Goal: Check status: Check status

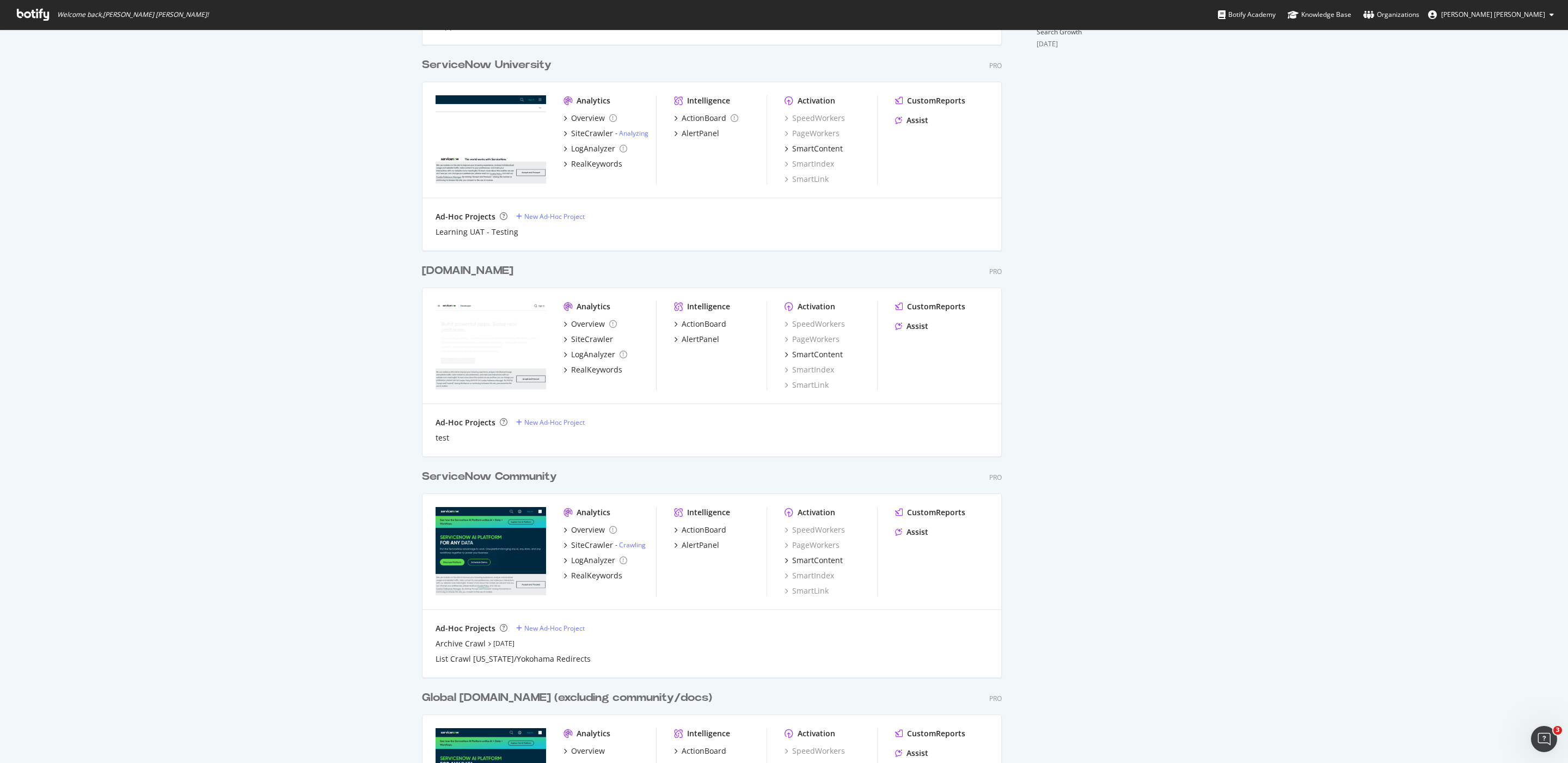
scroll to position [590, 0]
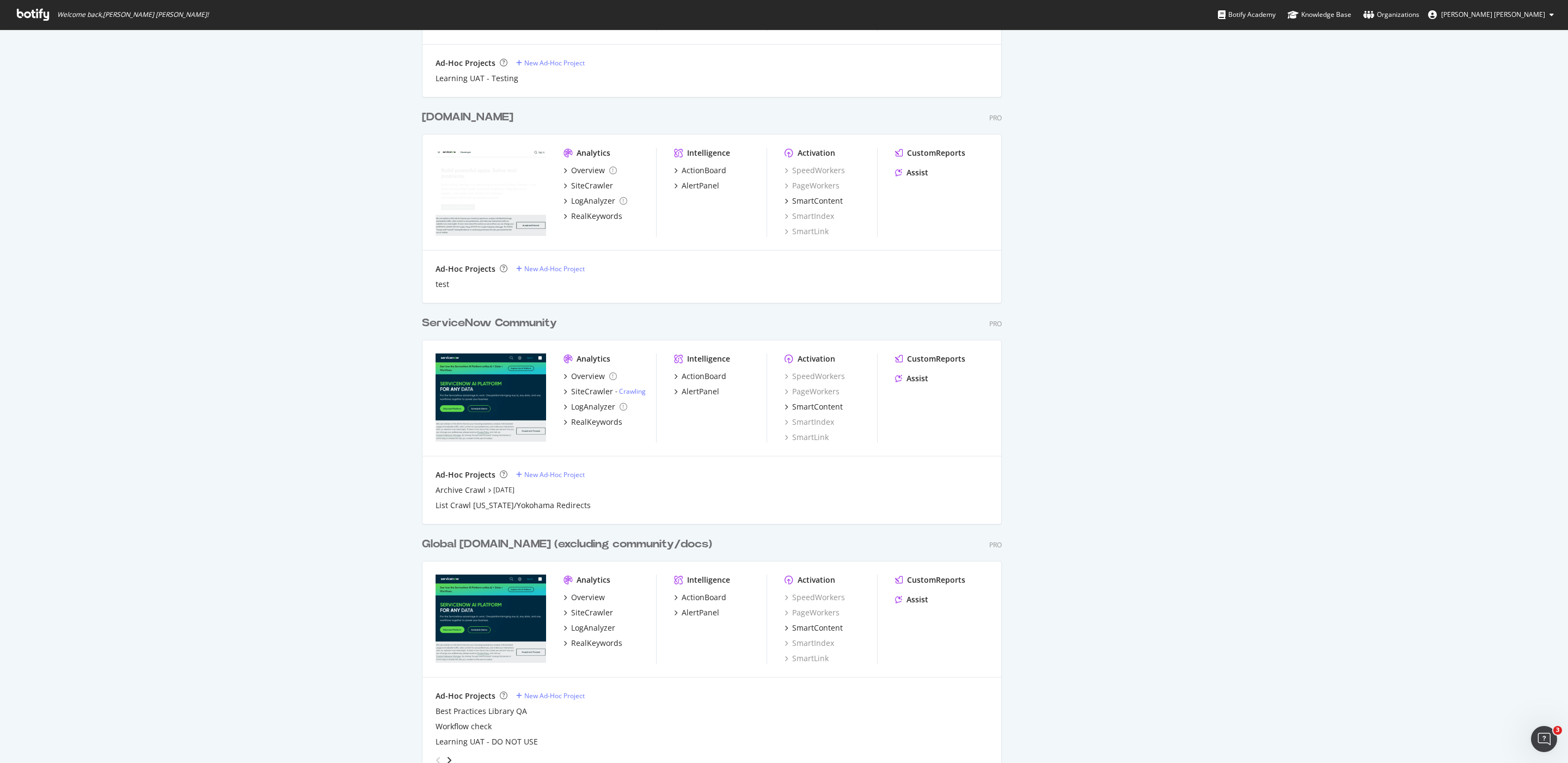
click at [485, 318] on div "ServiceNow Community" at bounding box center [489, 322] width 135 height 16
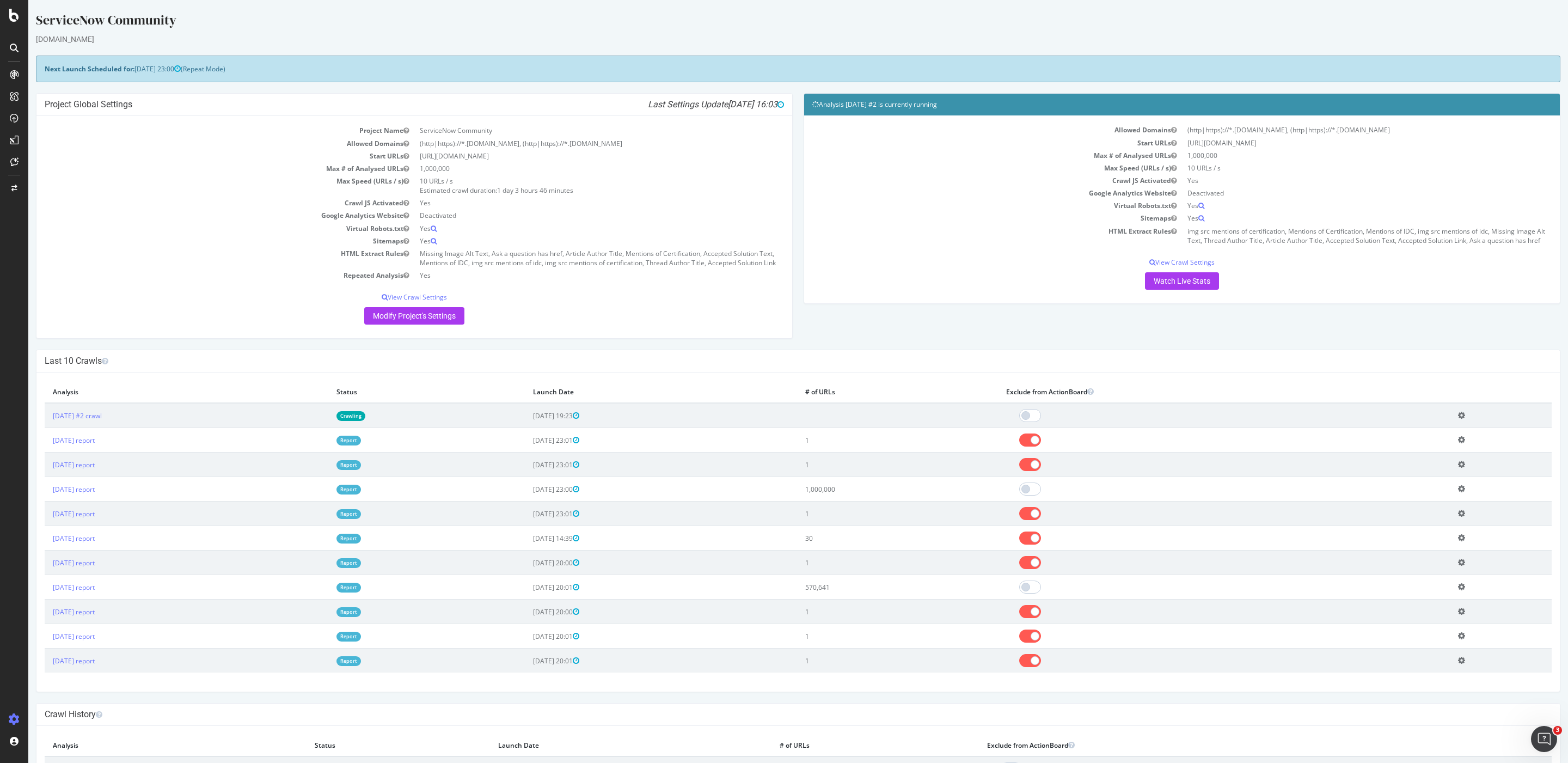
click at [920, 428] on td at bounding box center [897, 415] width 201 height 25
click at [1183, 301] on div "Allowed Domains (http|https)://*.www.servicenow.com, (http|https)://*.community…" at bounding box center [1181, 209] width 756 height 188
click at [1184, 289] on link "Watch Live Stats" at bounding box center [1181, 280] width 74 height 17
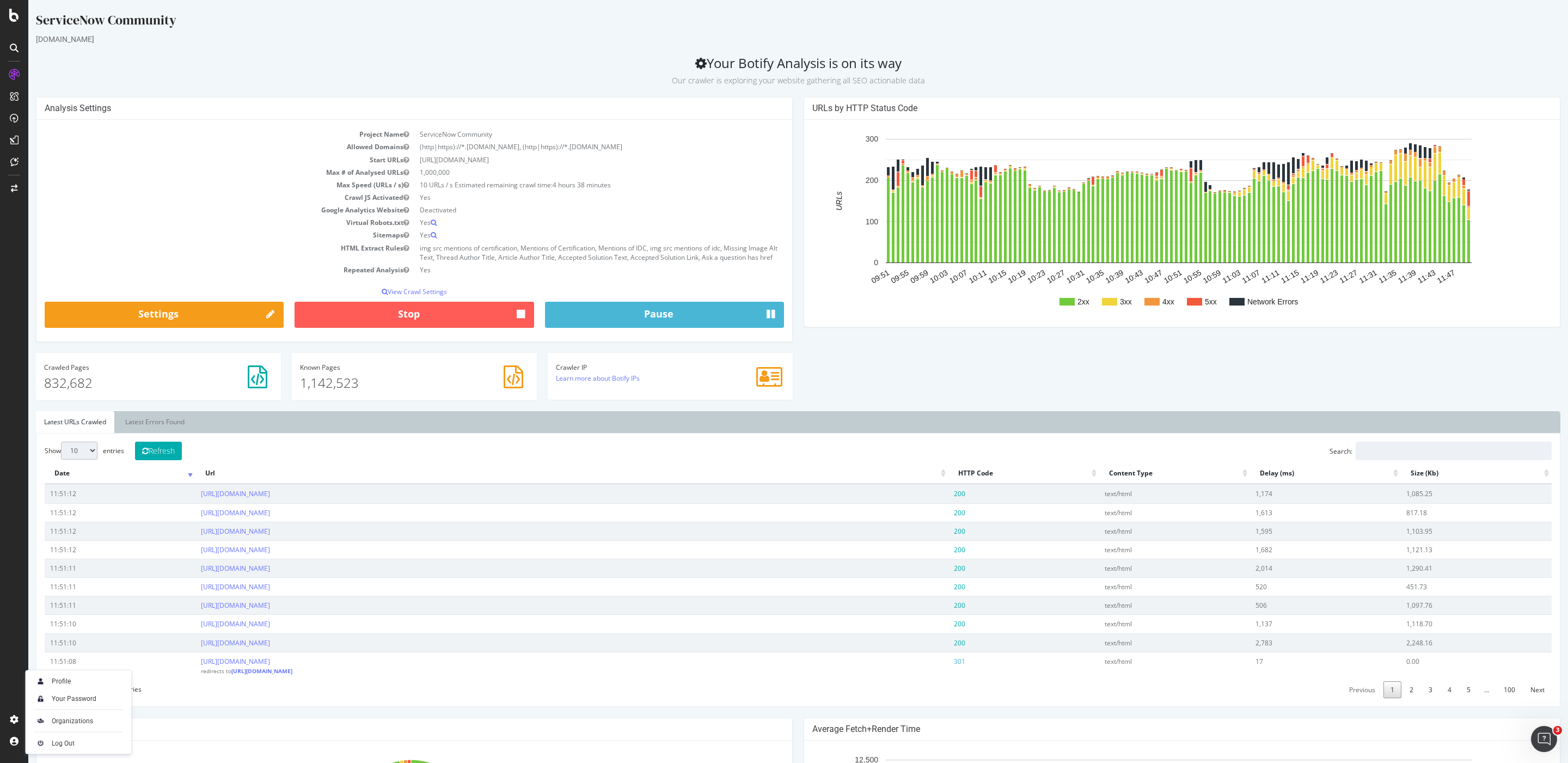
click at [923, 375] on div "Analysis Settings Project Name ServiceNow Community Allowed Domains (http|https…" at bounding box center [798, 254] width 1535 height 314
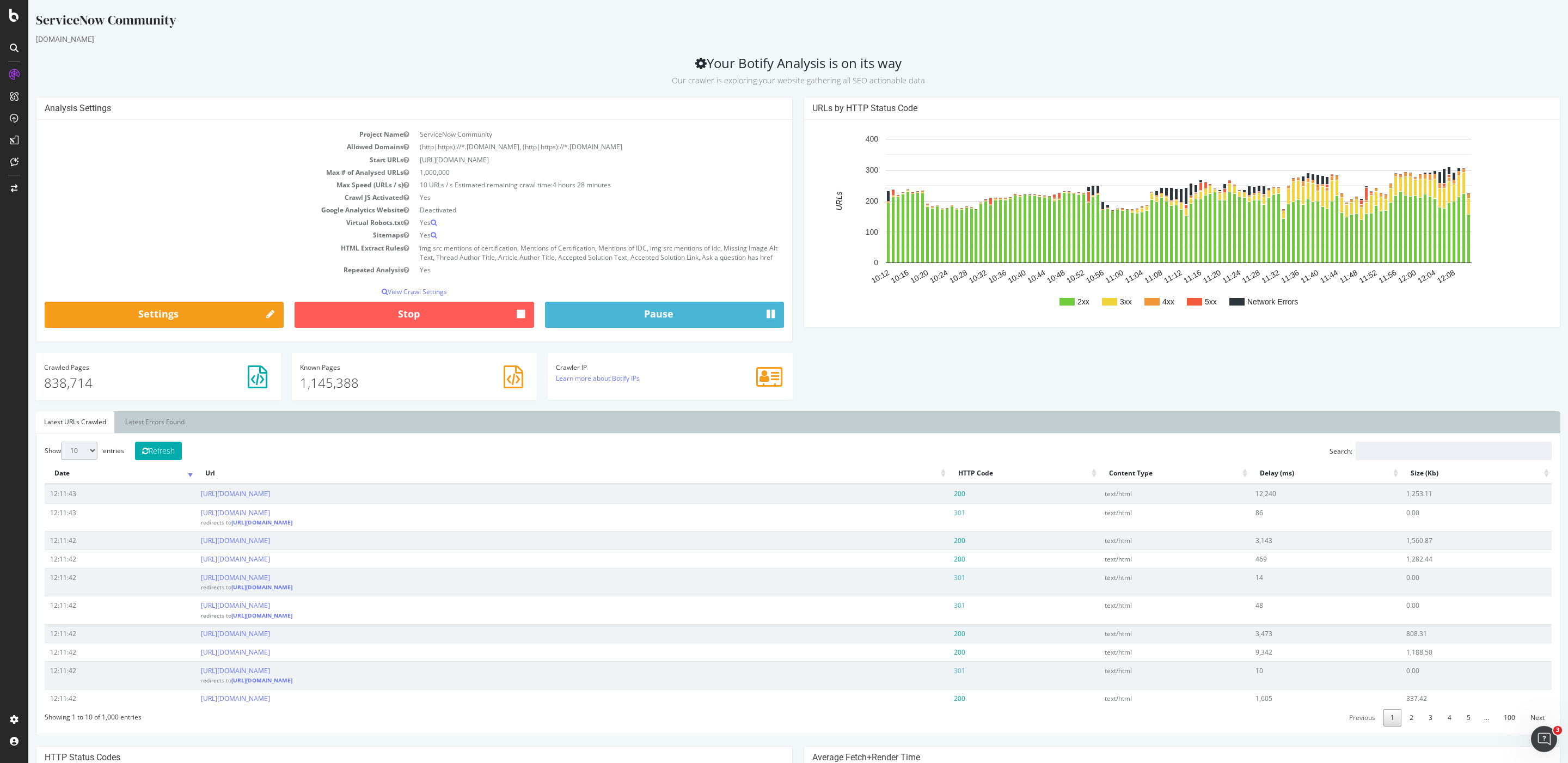
click at [856, 400] on div "Analysis Settings Project Name ServiceNow Community Allowed Domains (http|https…" at bounding box center [798, 254] width 1535 height 314
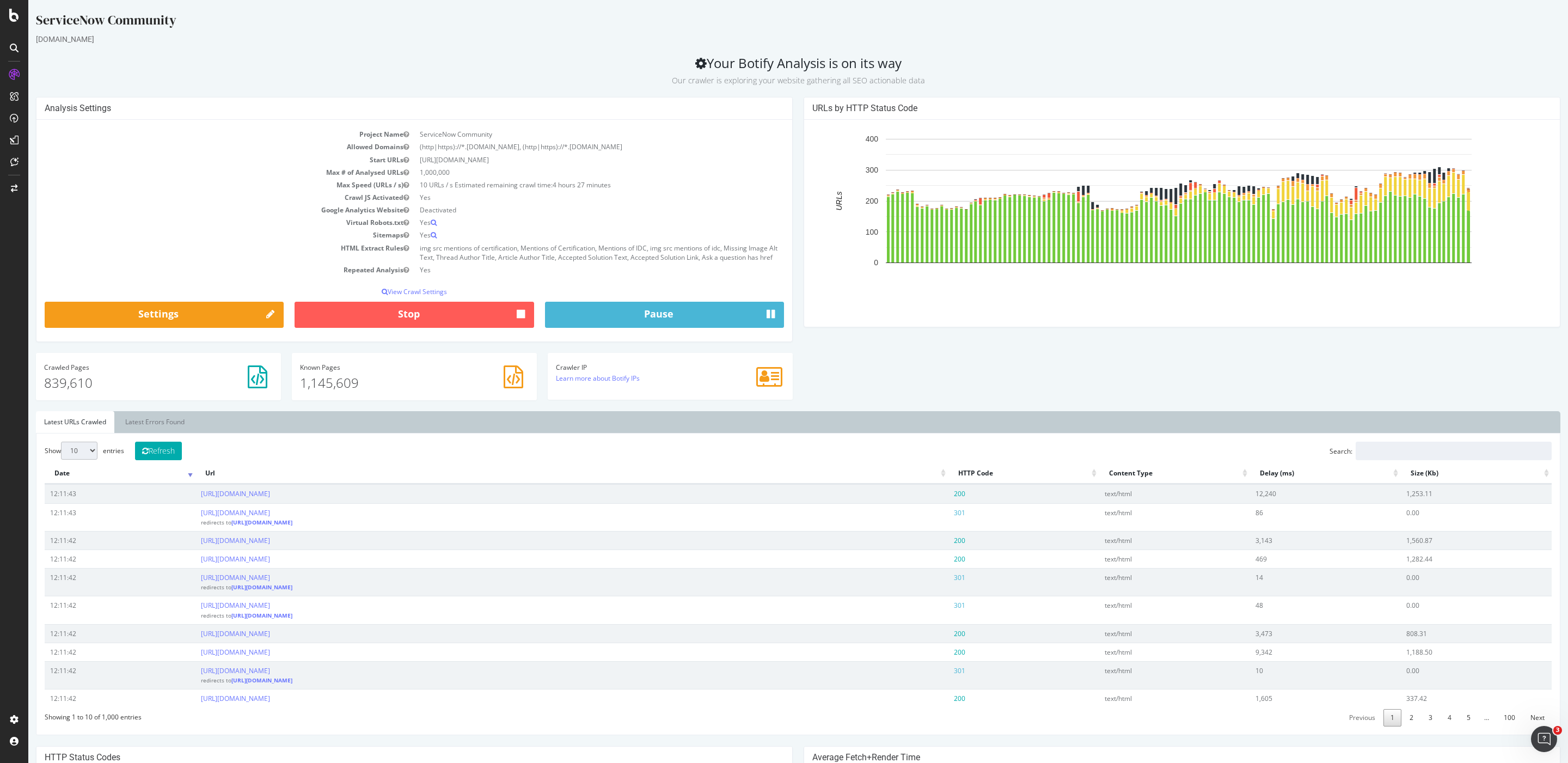
click at [875, 393] on div "Analysis Settings Project Name ServiceNow Community Allowed Domains (http|https…" at bounding box center [798, 254] width 1535 height 314
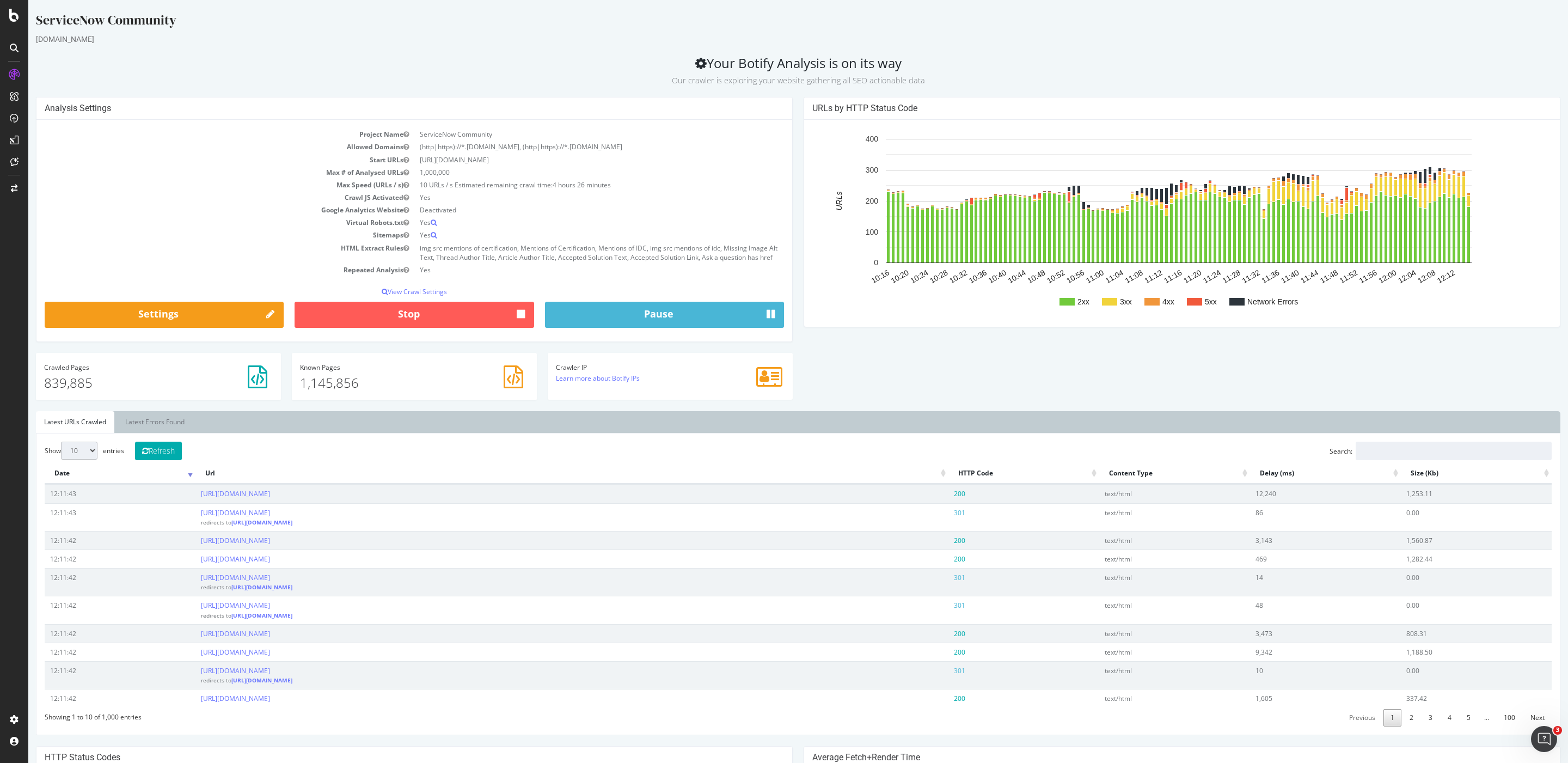
click at [867, 394] on div "Analysis Settings Project Name ServiceNow Community Allowed Domains (http|https…" at bounding box center [798, 254] width 1535 height 314
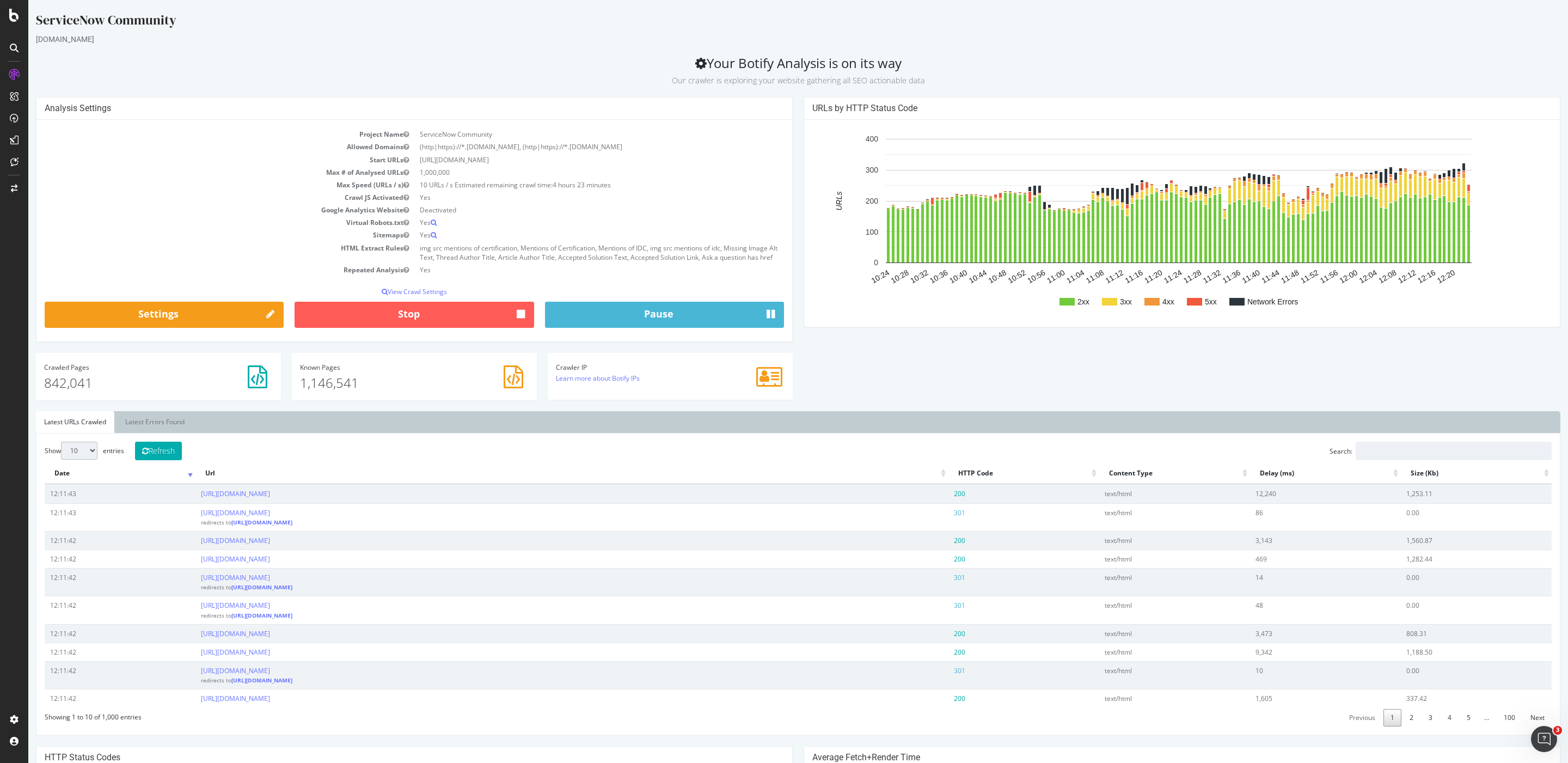
drag, startPoint x: 984, startPoint y: 416, endPoint x: 301, endPoint y: 18, distance: 790.5
click at [984, 411] on div "Analysis Settings Project Name ServiceNow Community Allowed Domains (http|https…" at bounding box center [798, 254] width 1535 height 314
click at [651, 430] on ul "Latest URLs Crawled Latest Errors Found" at bounding box center [798, 422] width 1524 height 22
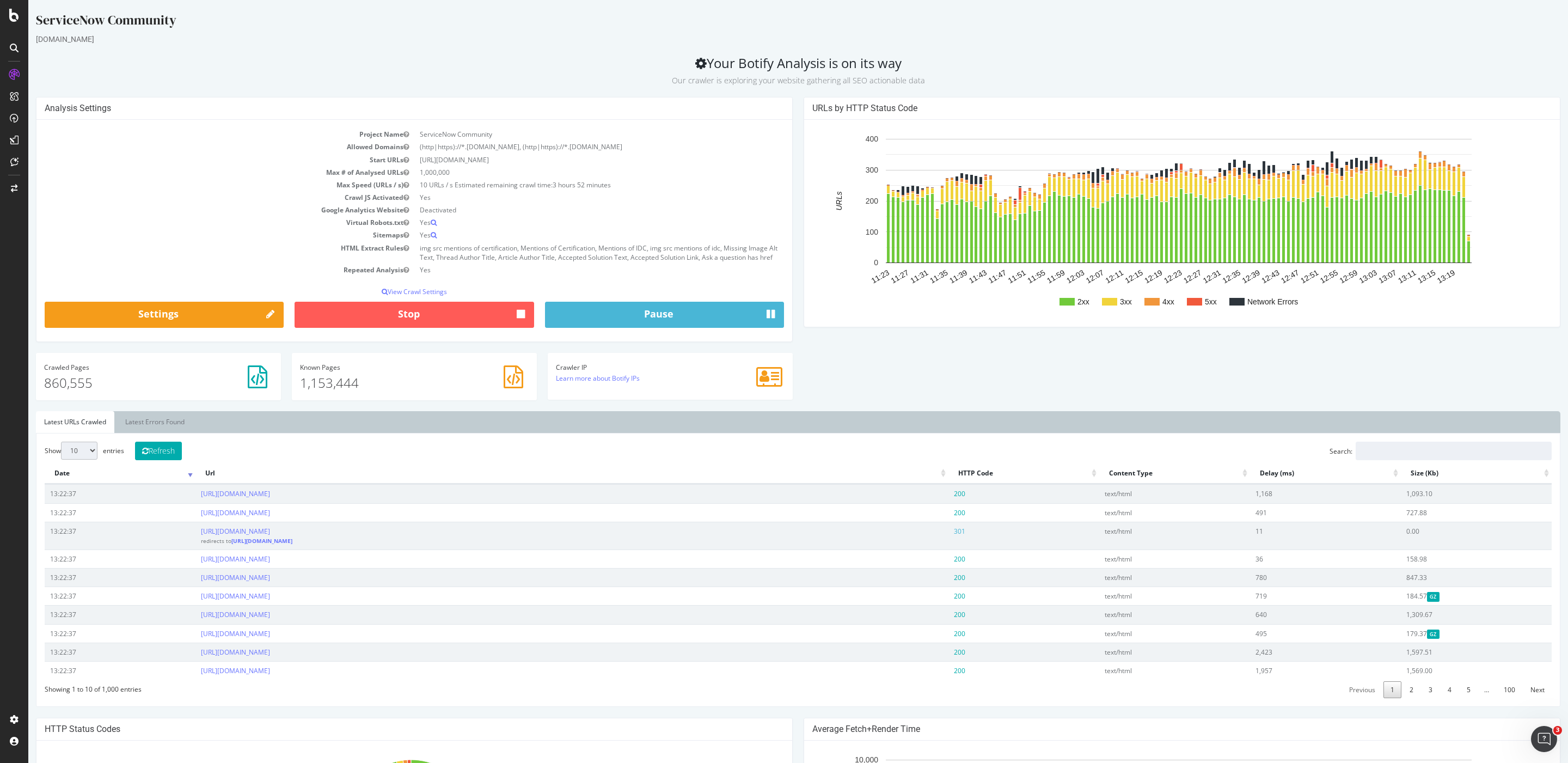
click at [960, 360] on div "Analysis Settings Project Name ServiceNow Community Allowed Domains (http|https…" at bounding box center [798, 254] width 1535 height 314
click at [910, 373] on div "Analysis Settings Project Name ServiceNow Community Allowed Domains (http|https…" at bounding box center [798, 254] width 1535 height 314
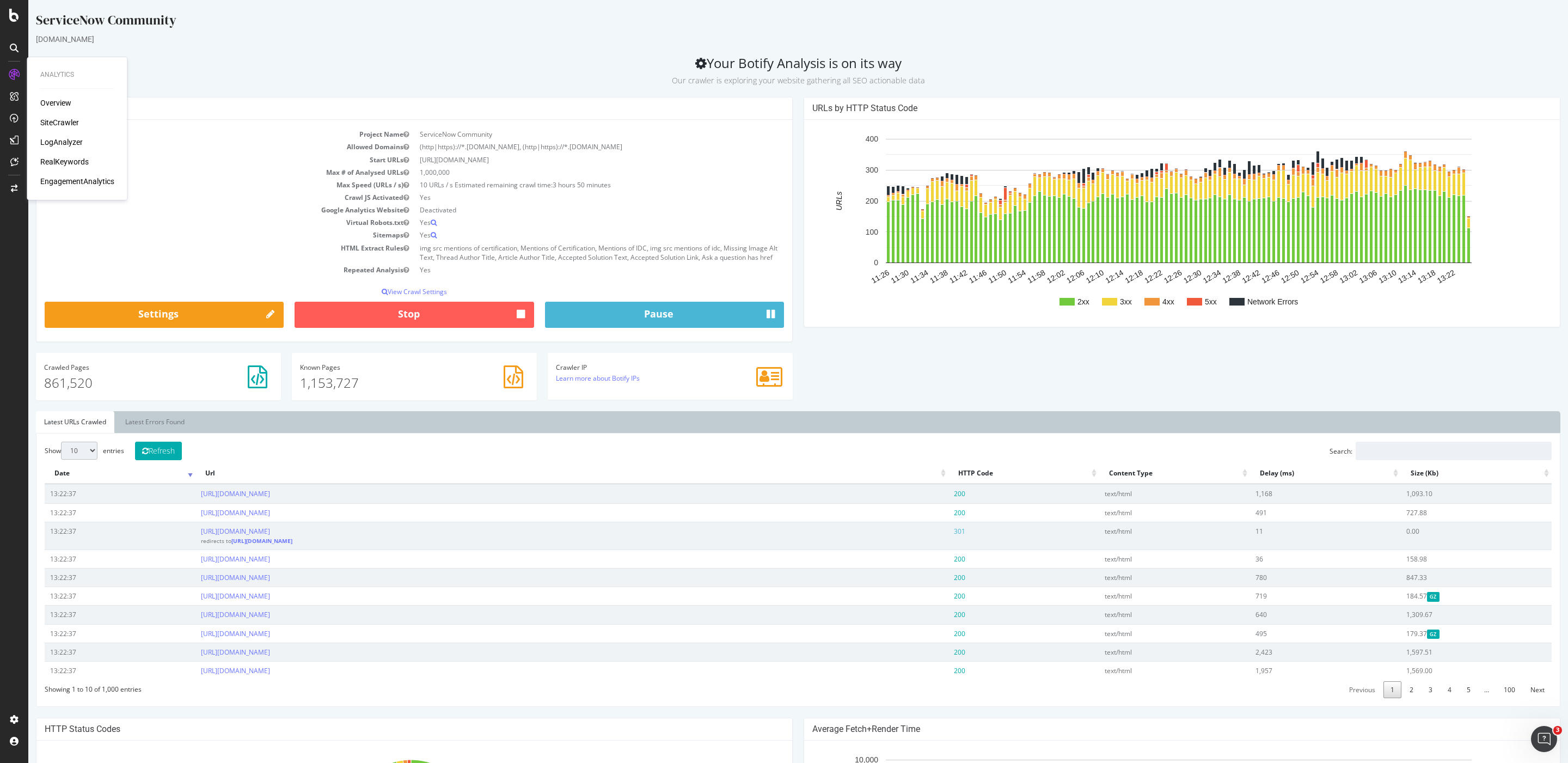
click at [69, 167] on div "Overview SiteCrawler LogAnalyzer RealKeywords EngagementAnalytics" at bounding box center [77, 141] width 74 height 89
click at [69, 163] on div "RealKeywords" at bounding box center [64, 162] width 49 height 11
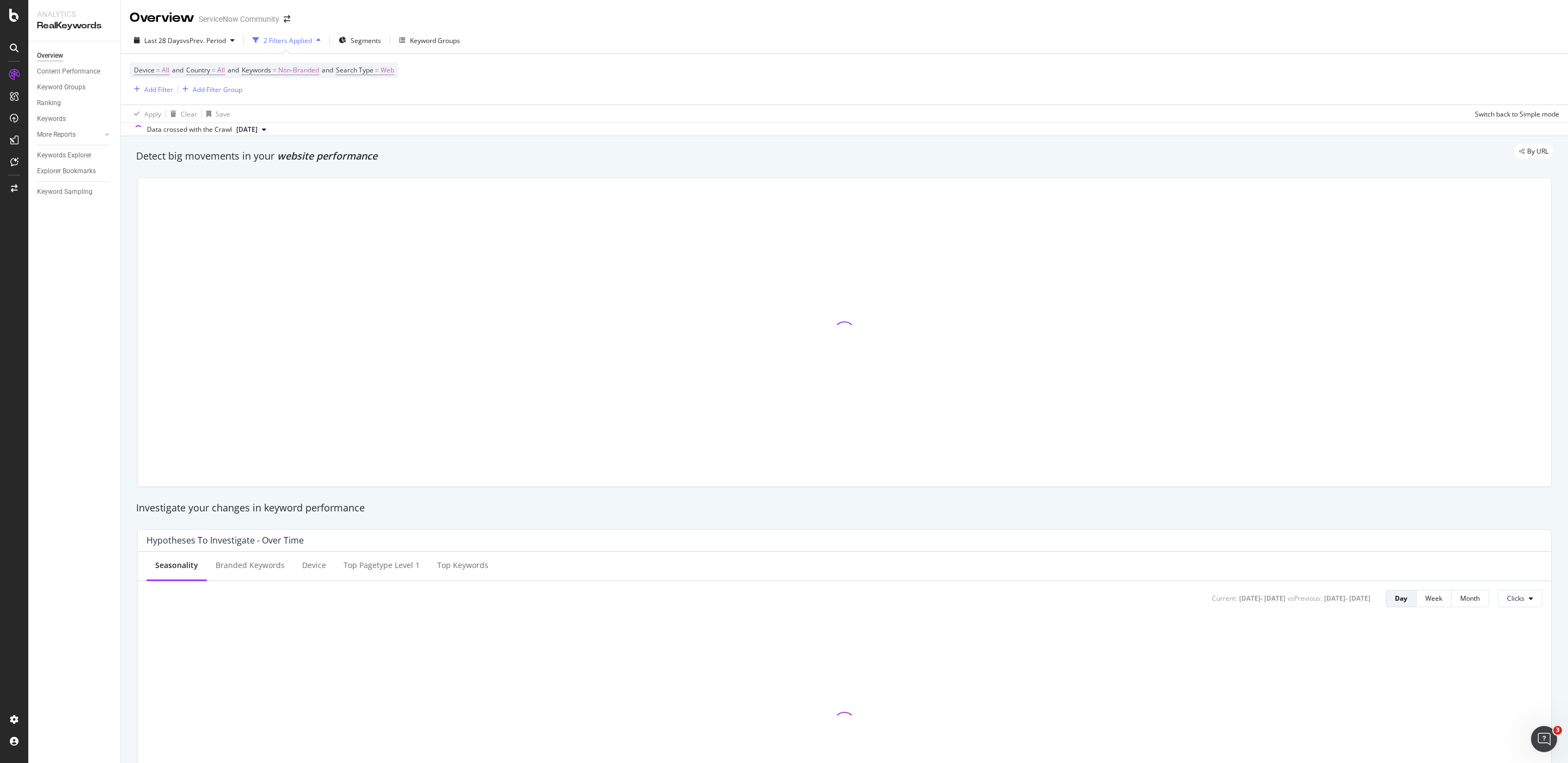
click at [255, 130] on span "2025 Aug. 30th" at bounding box center [246, 129] width 21 height 10
click at [433, 158] on div "By URL" at bounding box center [839, 151] width 1427 height 16
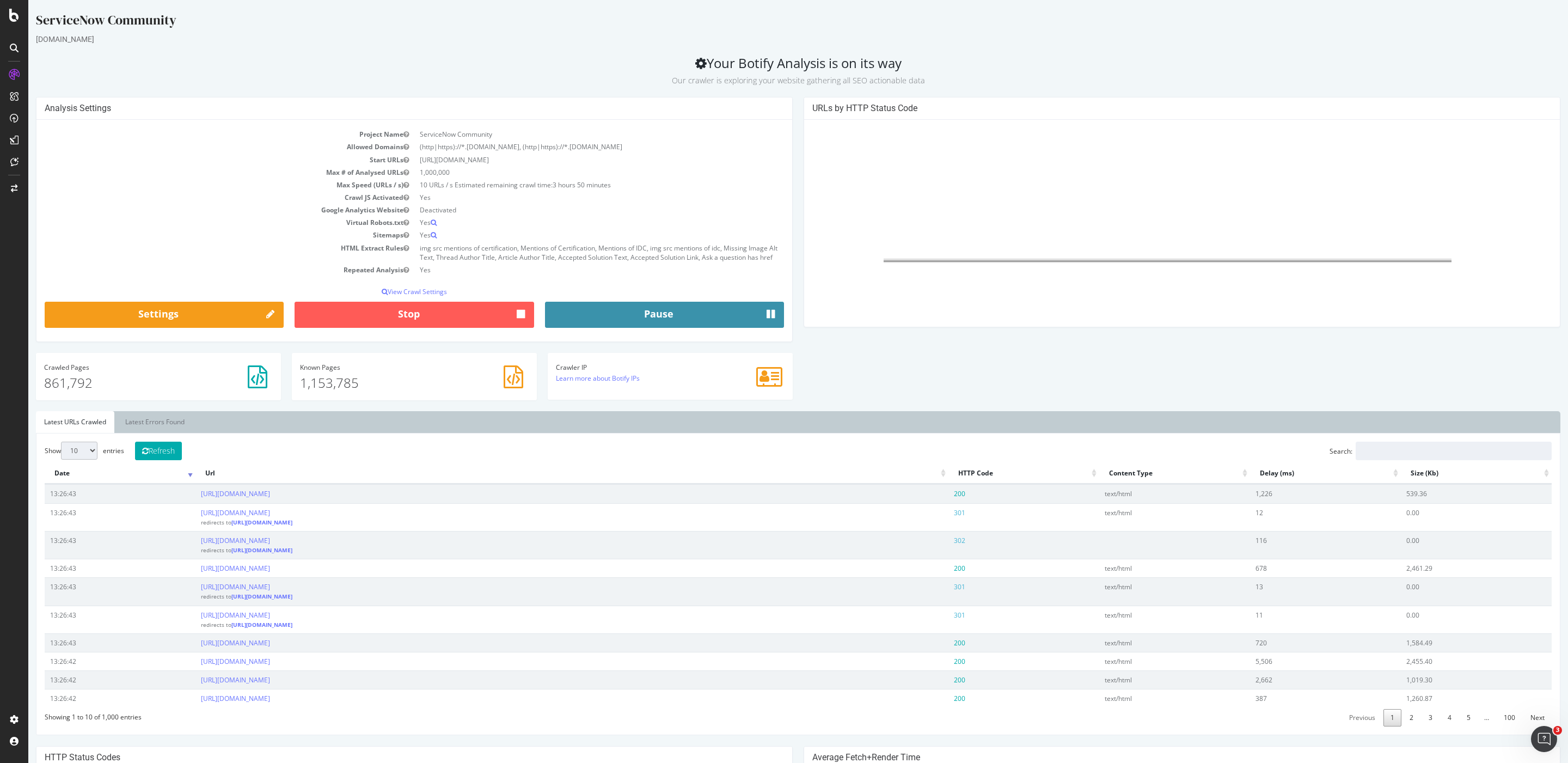
click at [729, 323] on button "Pause" at bounding box center [664, 314] width 239 height 27
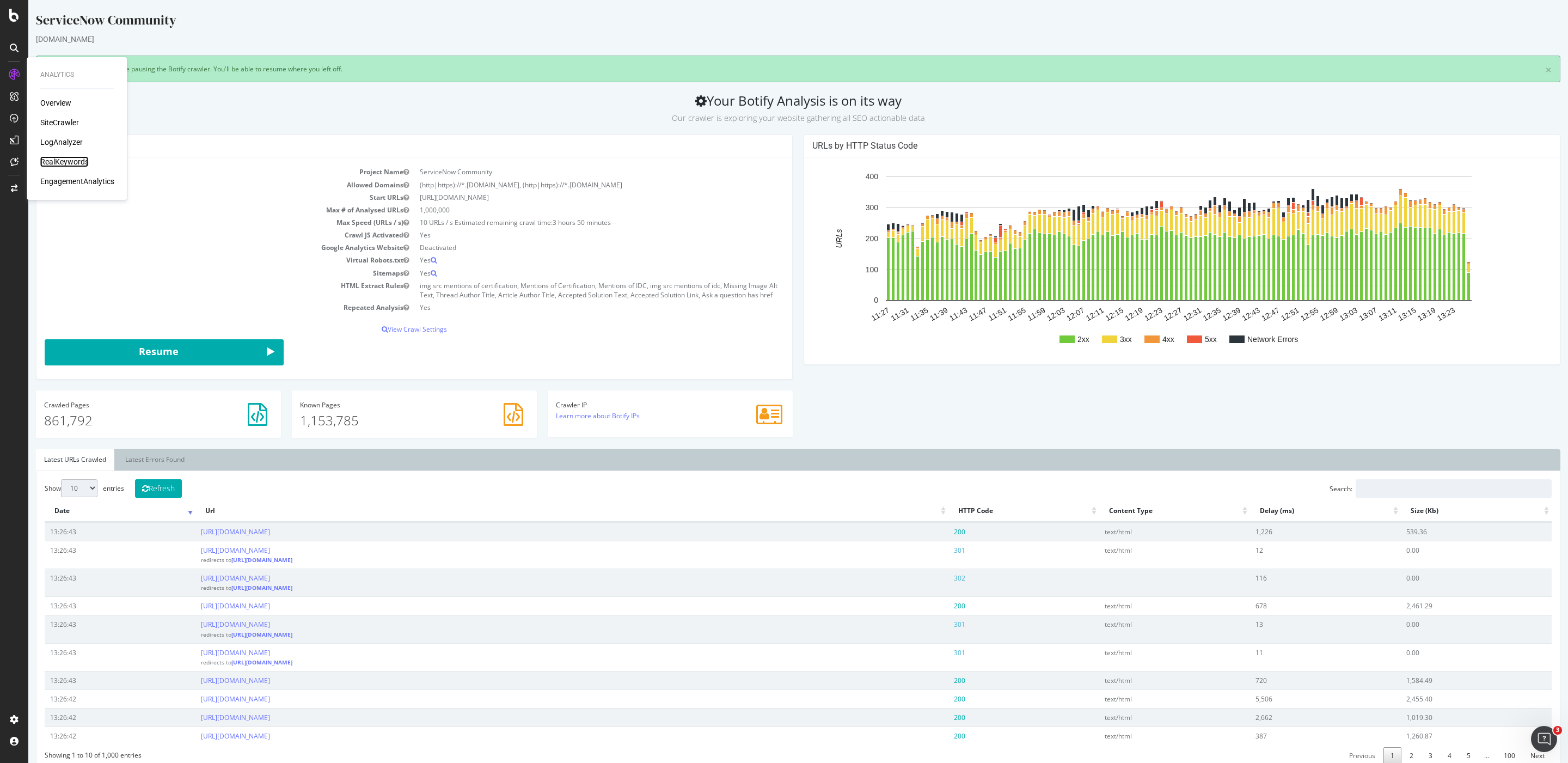
click at [73, 158] on div "RealKeywords" at bounding box center [64, 162] width 49 height 11
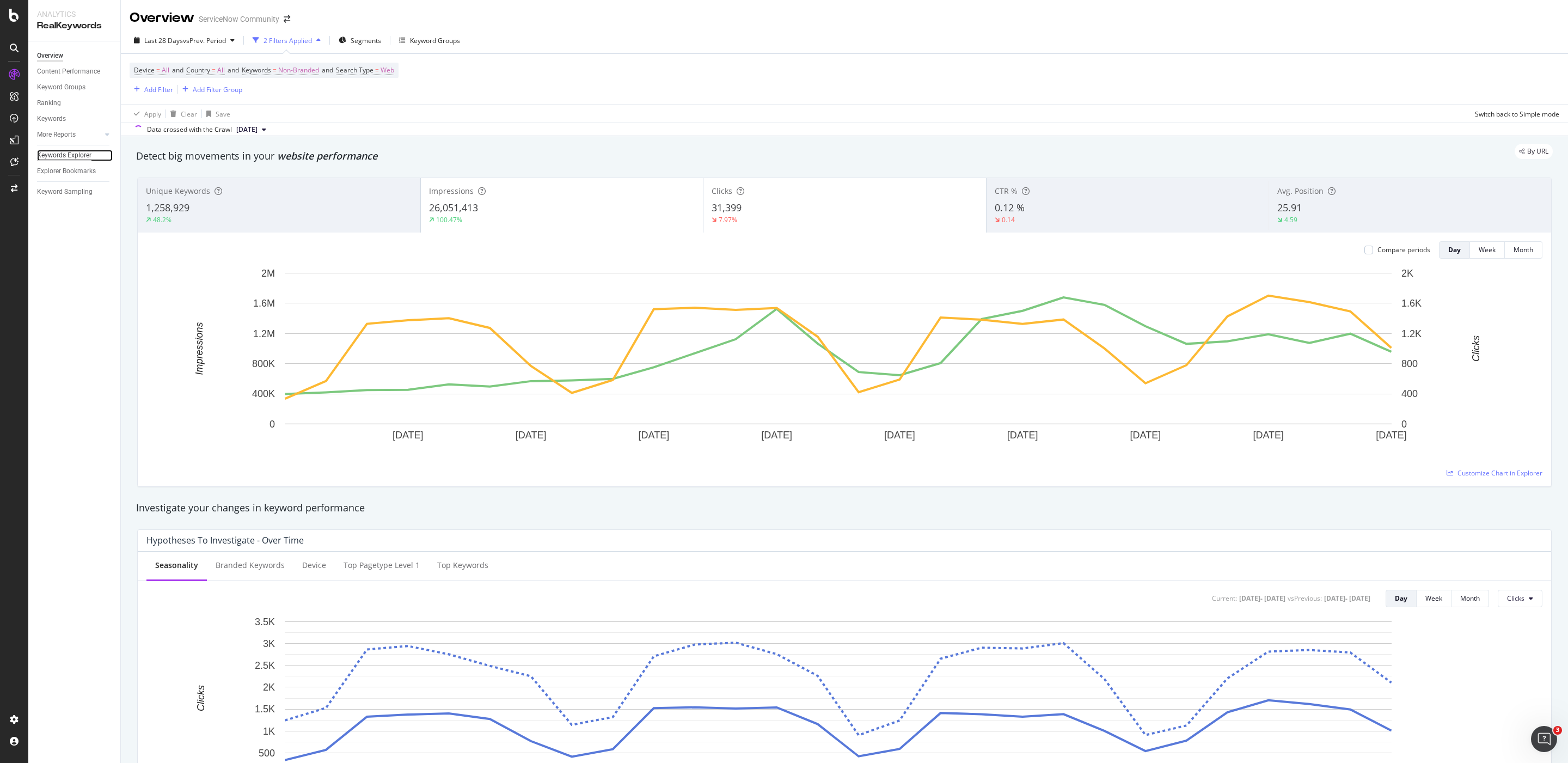
click at [60, 155] on div "Keywords Explorer" at bounding box center [63, 155] width 54 height 11
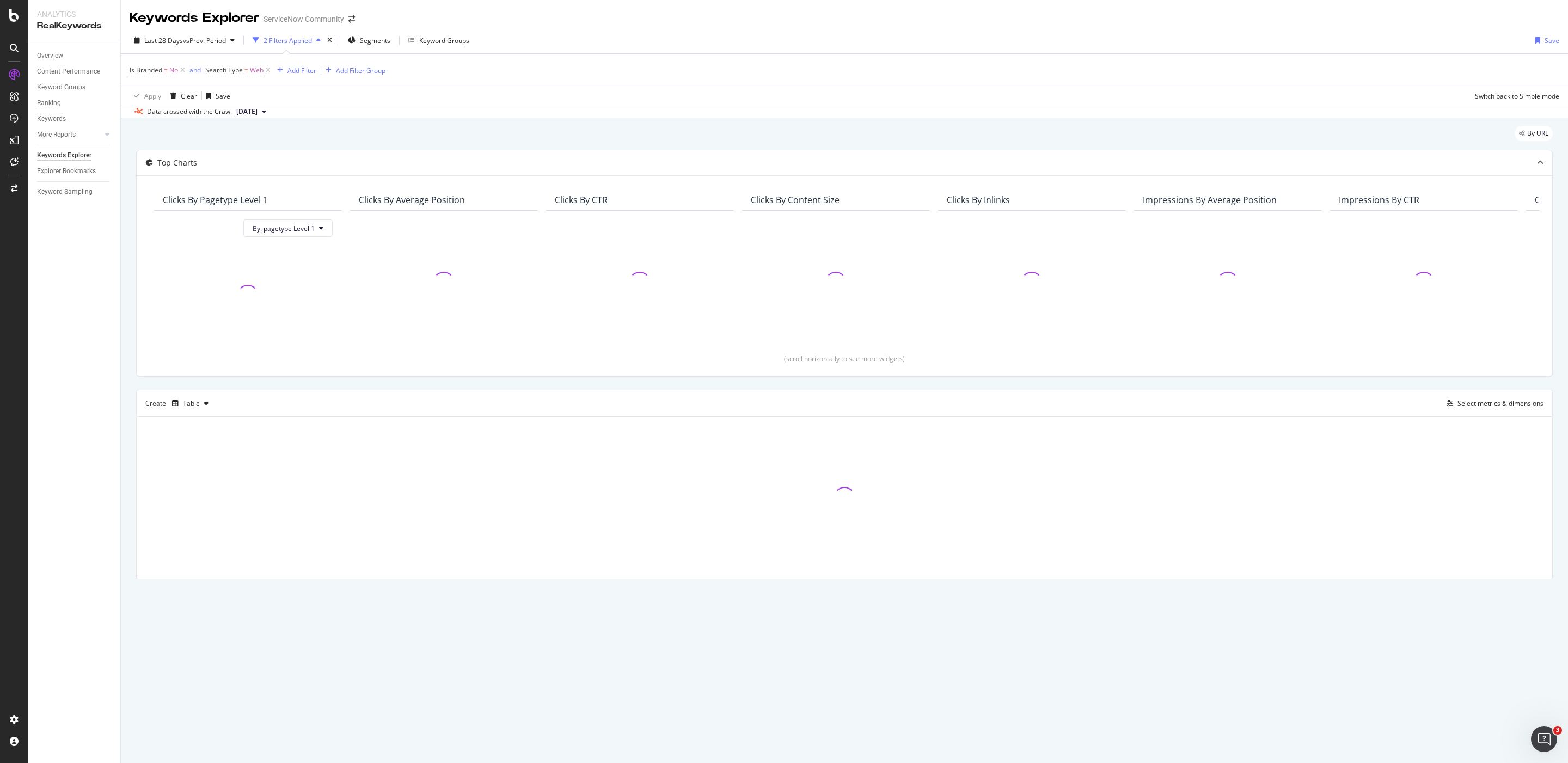
click at [257, 114] on span "2025 Aug. 30th" at bounding box center [246, 112] width 21 height 10
click at [448, 142] on div "By URL" at bounding box center [844, 137] width 1417 height 24
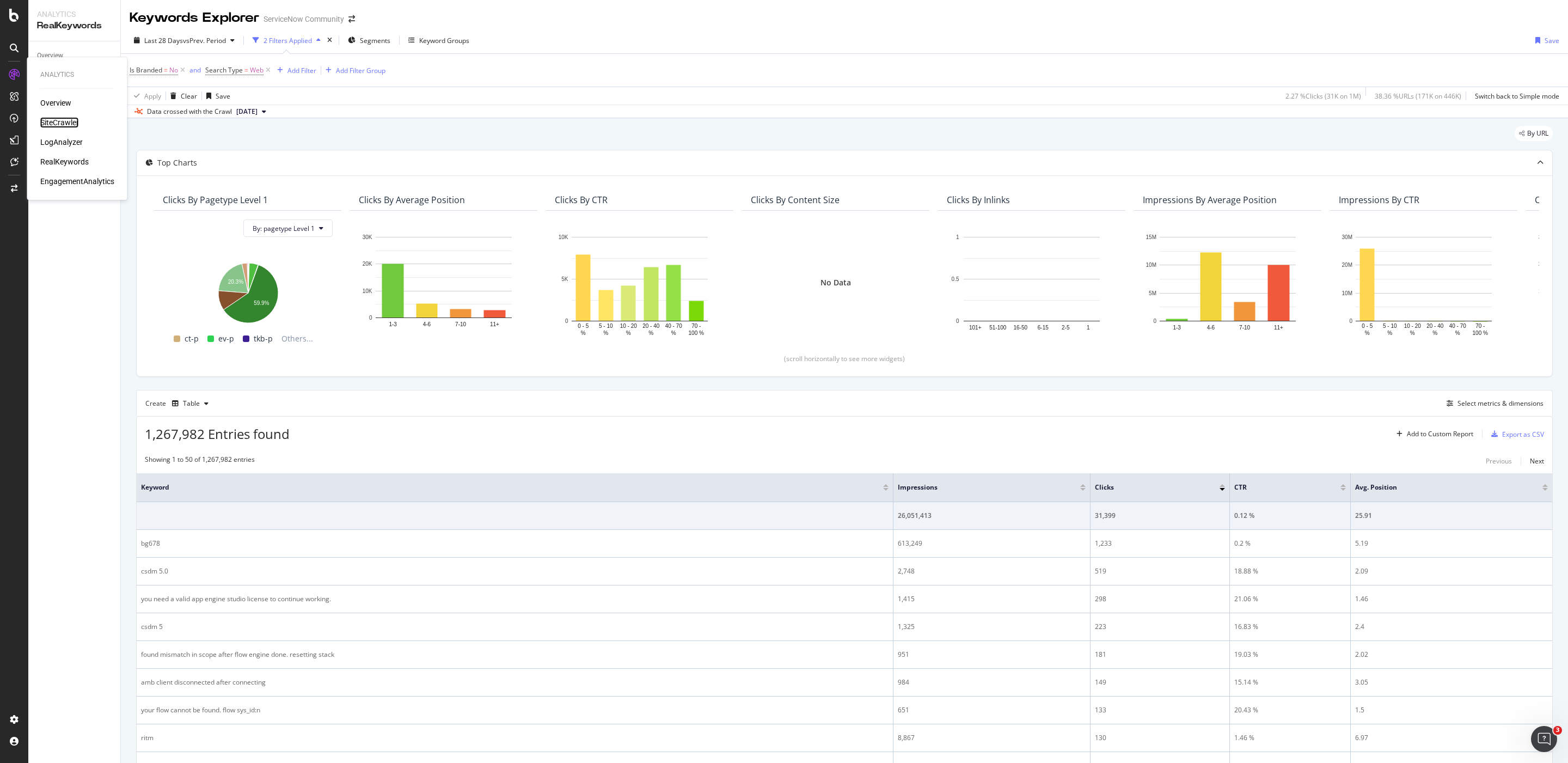
click at [64, 121] on div "SiteCrawler" at bounding box center [60, 123] width 38 height 11
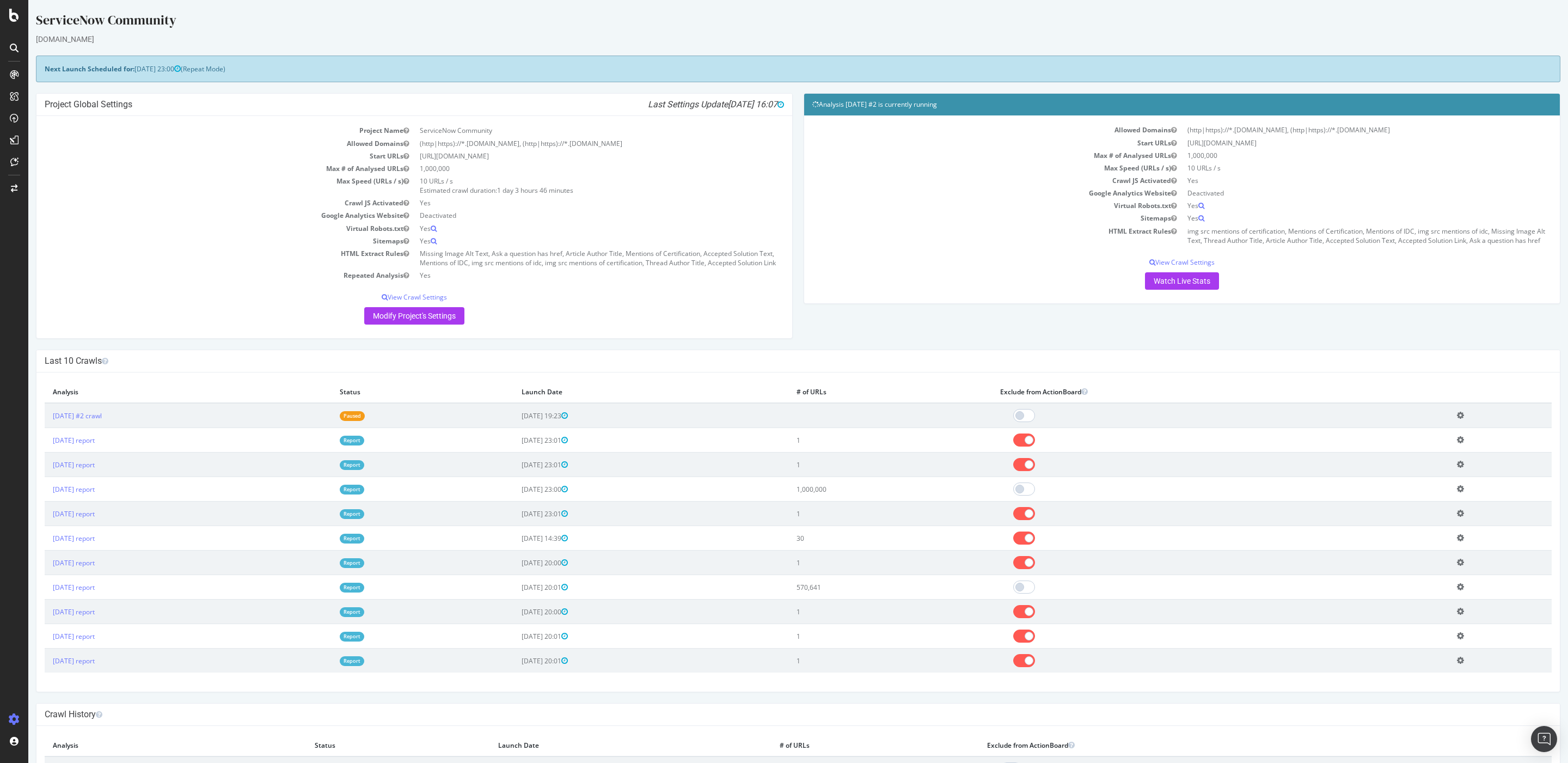
click at [1460, 420] on icon at bounding box center [1461, 415] width 7 height 8
click at [1385, 365] on div "Last 10 Crawls" at bounding box center [798, 361] width 1523 height 22
click at [1192, 289] on link "Watch Live Stats" at bounding box center [1181, 280] width 74 height 17
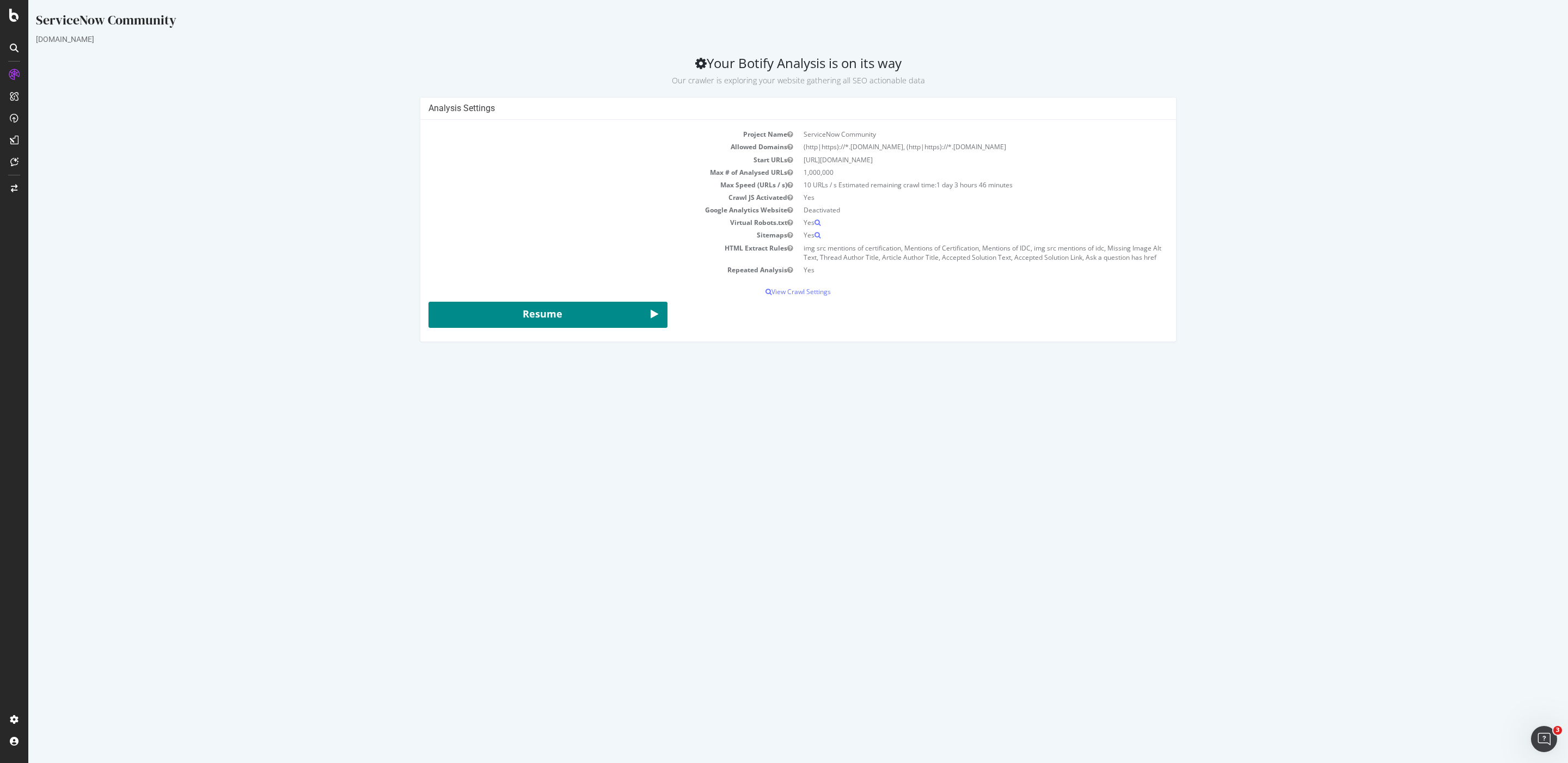
click at [518, 324] on button "Resume" at bounding box center [548, 314] width 239 height 27
